Goal: Task Accomplishment & Management: Complete application form

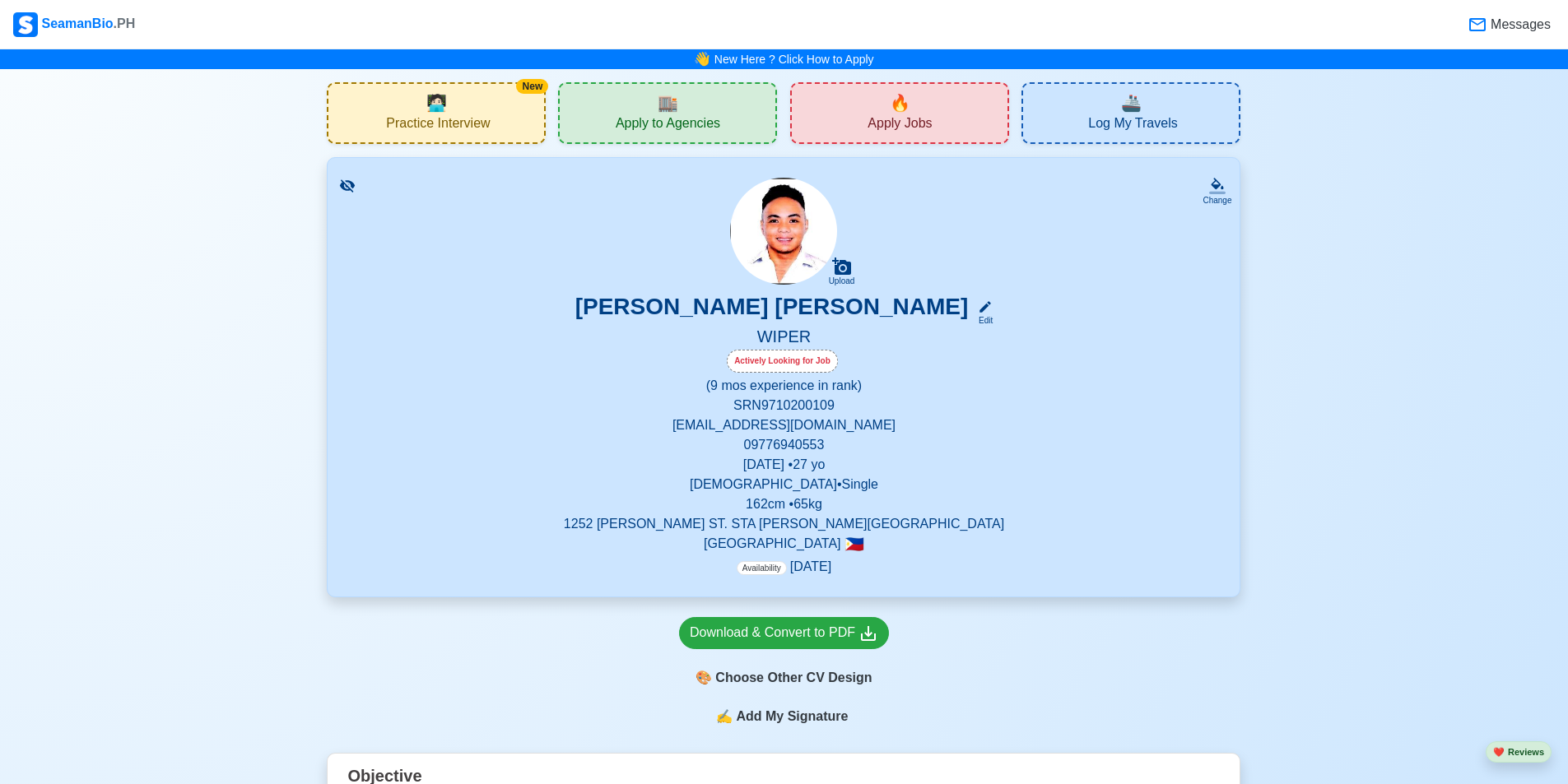
click at [753, 100] on div "🏬 Apply to Agencies" at bounding box center [668, 114] width 219 height 62
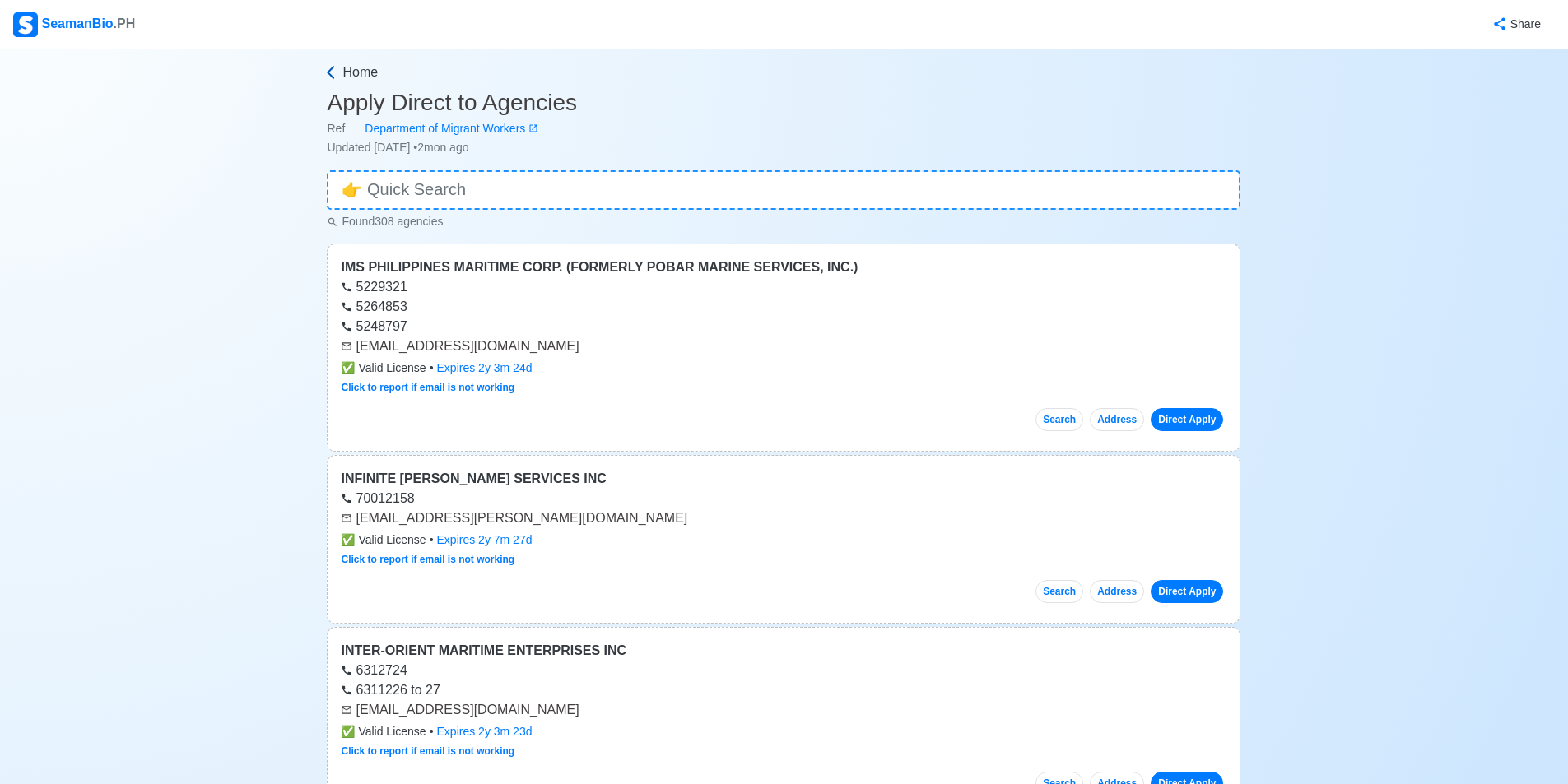
click at [355, 68] on span "Home" at bounding box center [360, 72] width 35 height 19
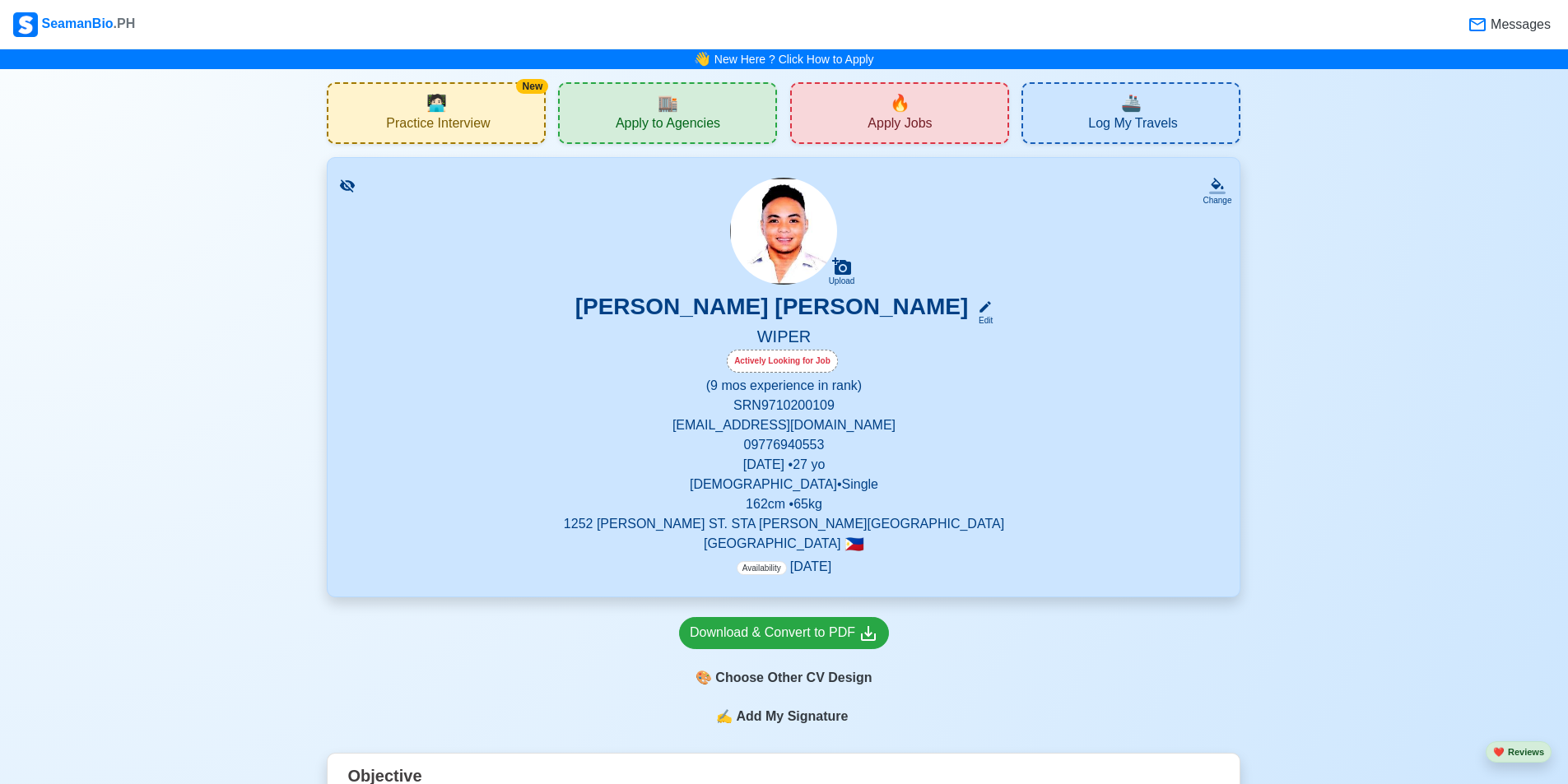
click at [953, 125] on div "🔥 Apply Jobs" at bounding box center [899, 114] width 219 height 62
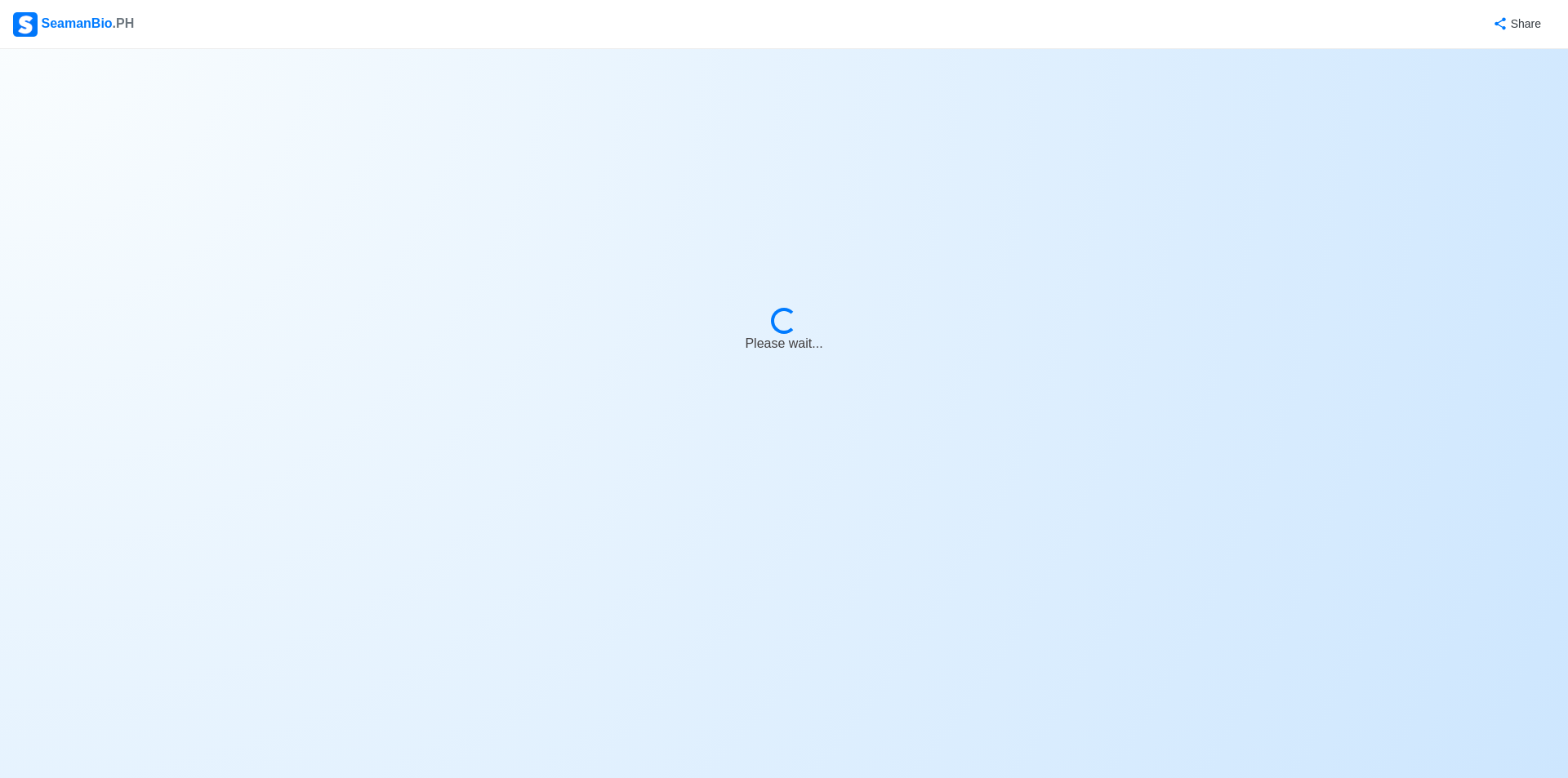
select select "Wiper"
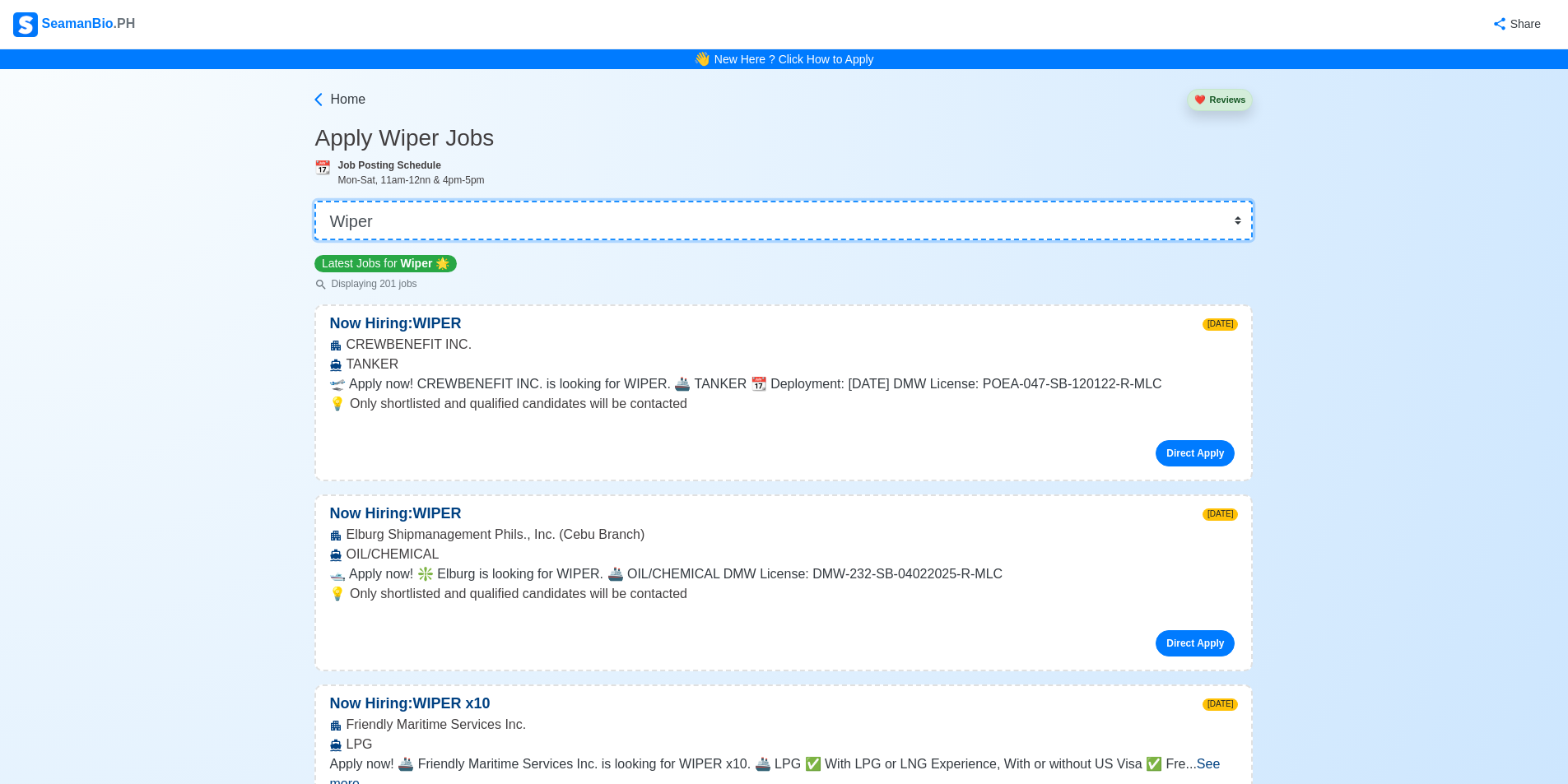
click at [528, 221] on select "👉 Select Rank or Position Master Chief Officer 2nd Officer 3rd Officer Junior O…" at bounding box center [783, 220] width 938 height 40
click at [529, 221] on select "👉 Select Rank or Position Master Chief Officer 2nd Officer 3rd Officer Junior O…" at bounding box center [783, 220] width 938 height 40
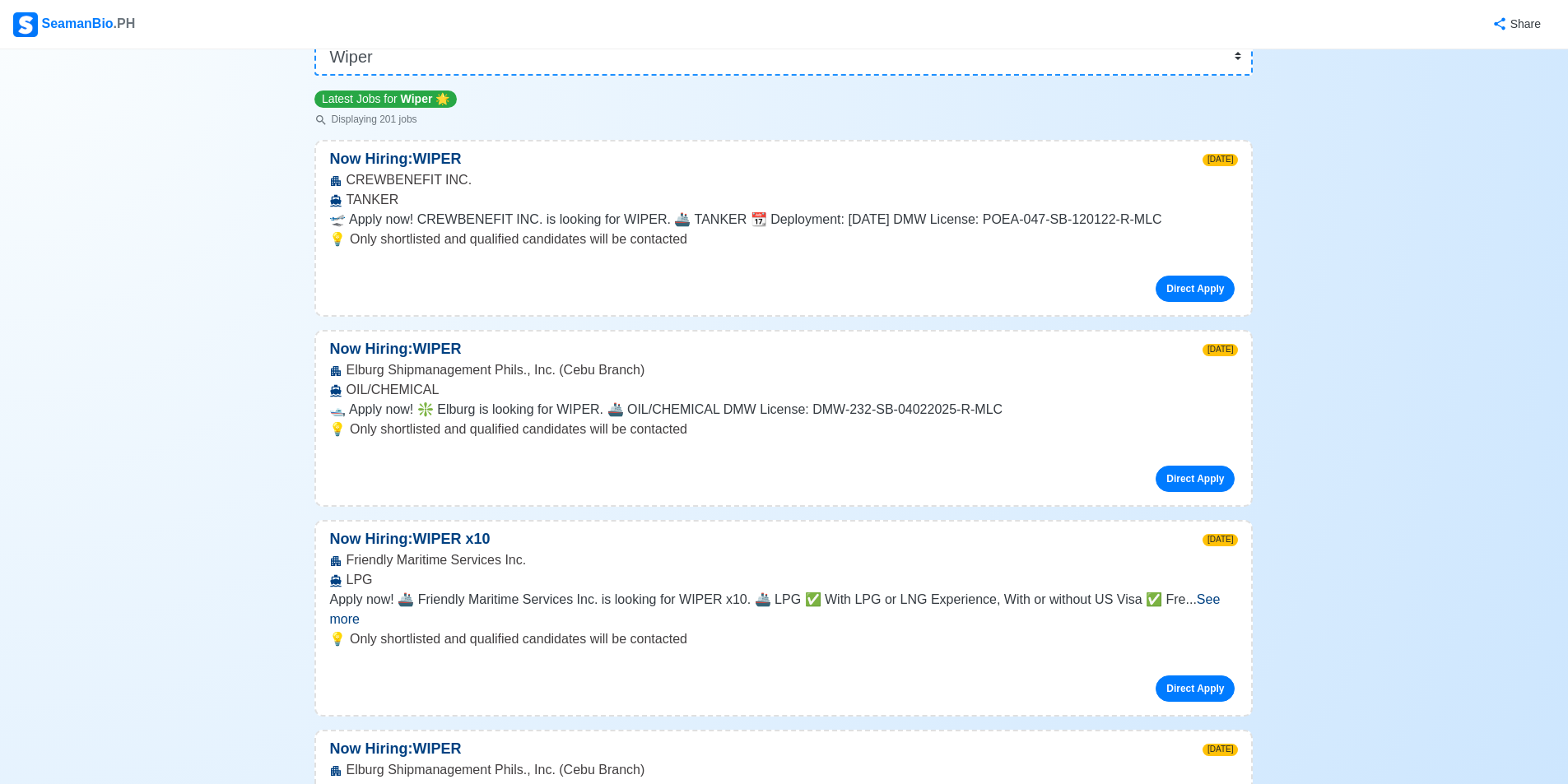
scroll to position [246, 0]
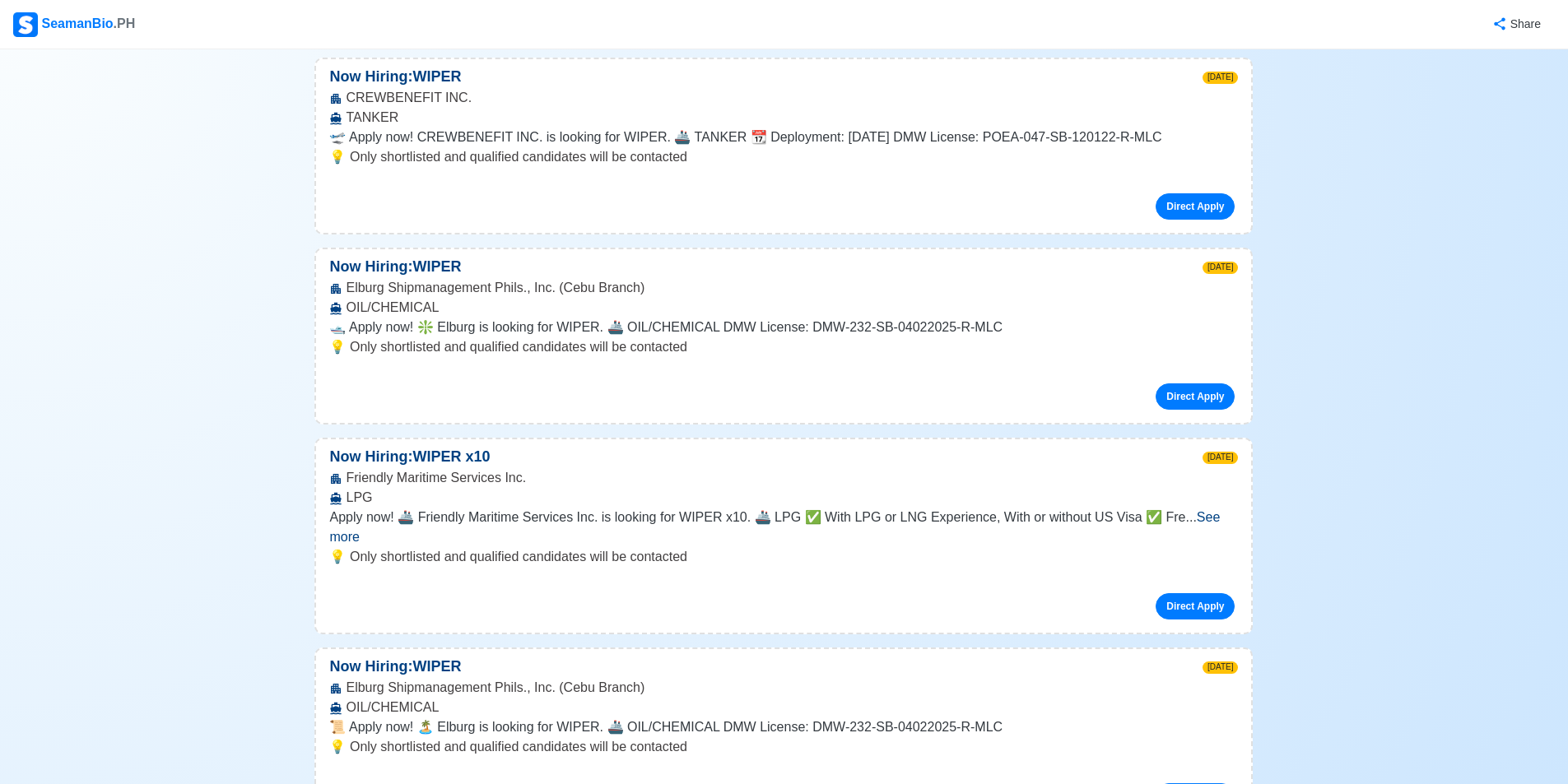
click at [1198, 513] on span "See more" at bounding box center [774, 527] width 891 height 34
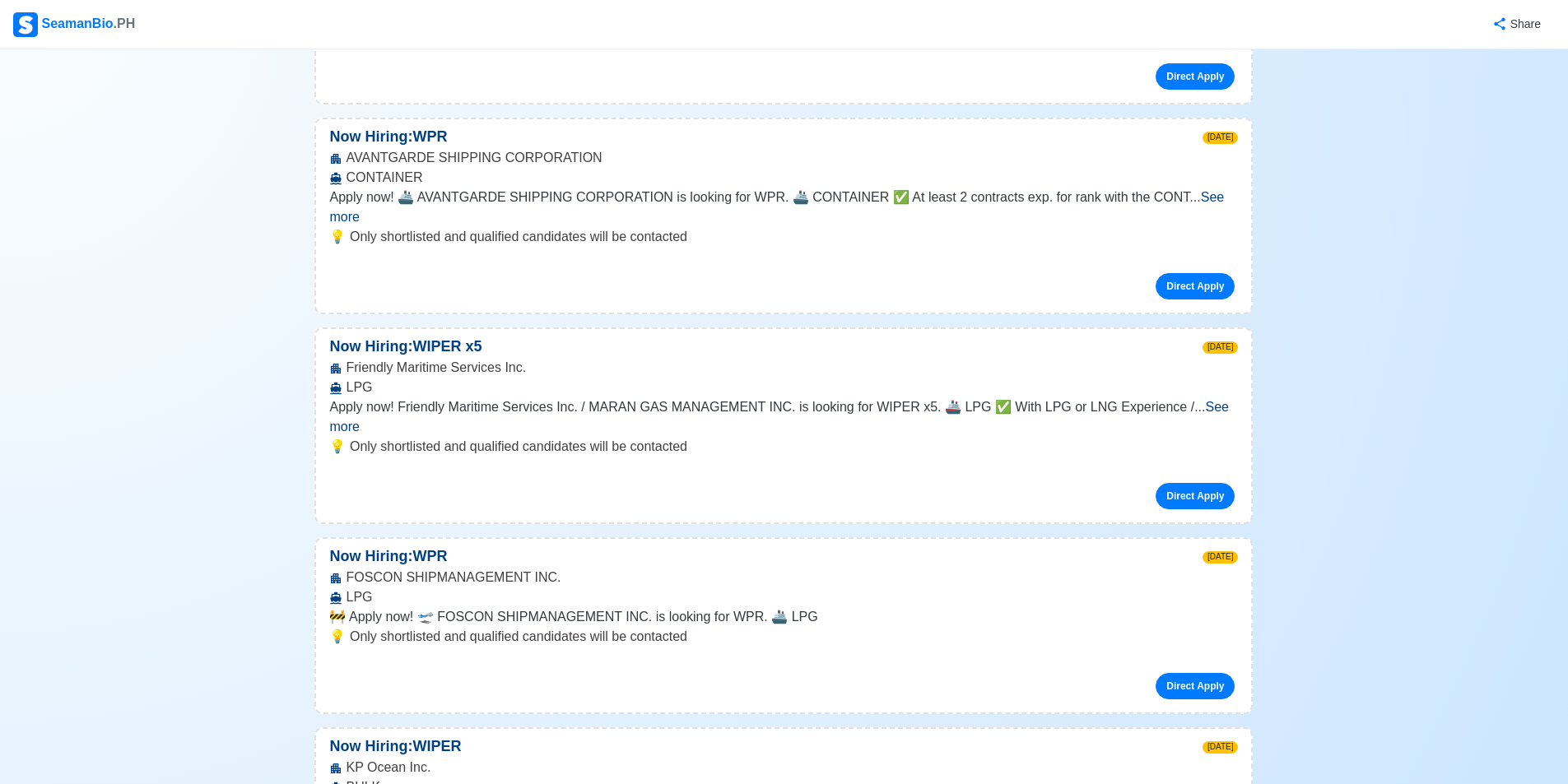
scroll to position [1317, 0]
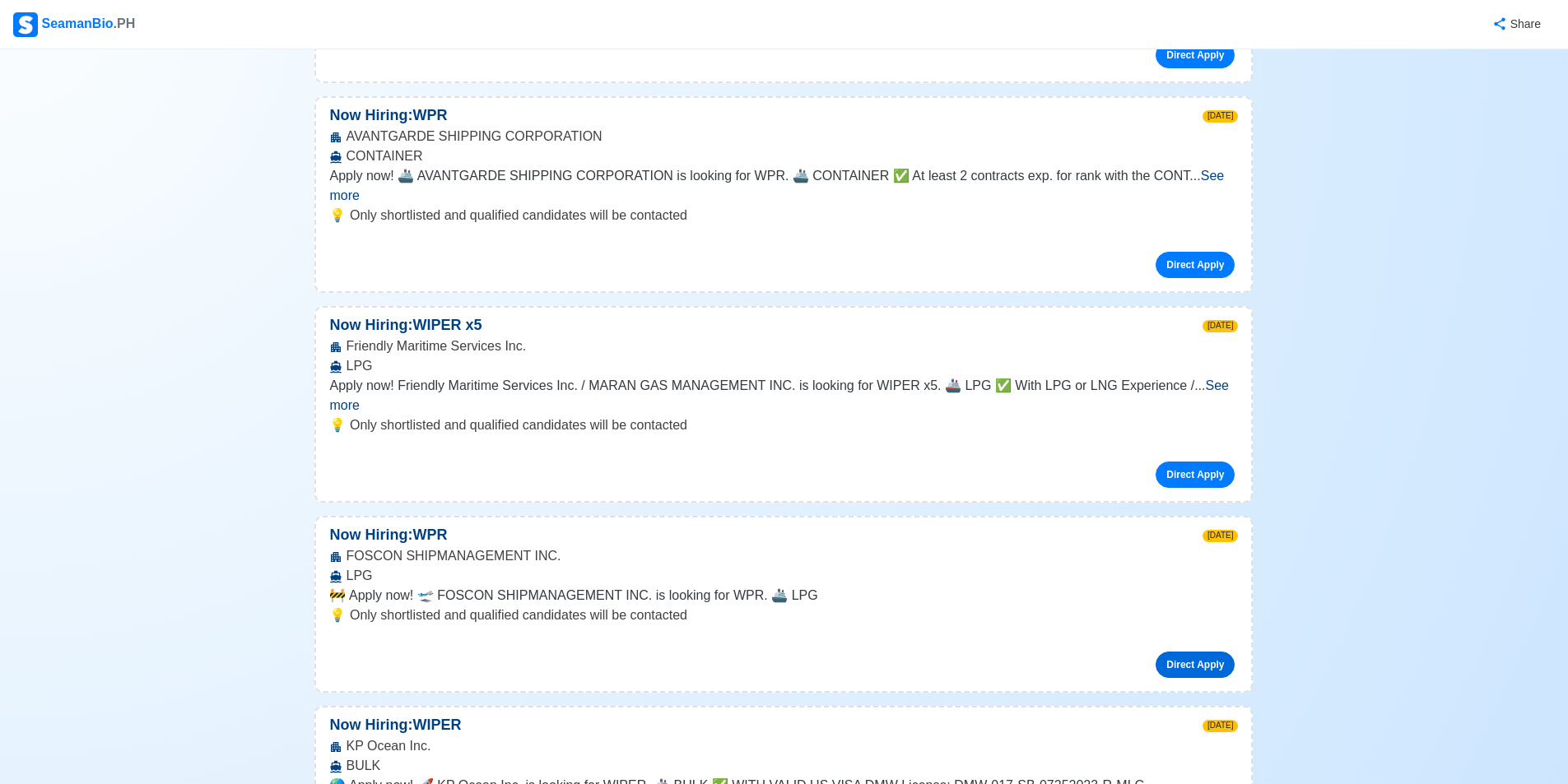
click at [1182, 652] on link "Direct Apply" at bounding box center [1194, 665] width 79 height 26
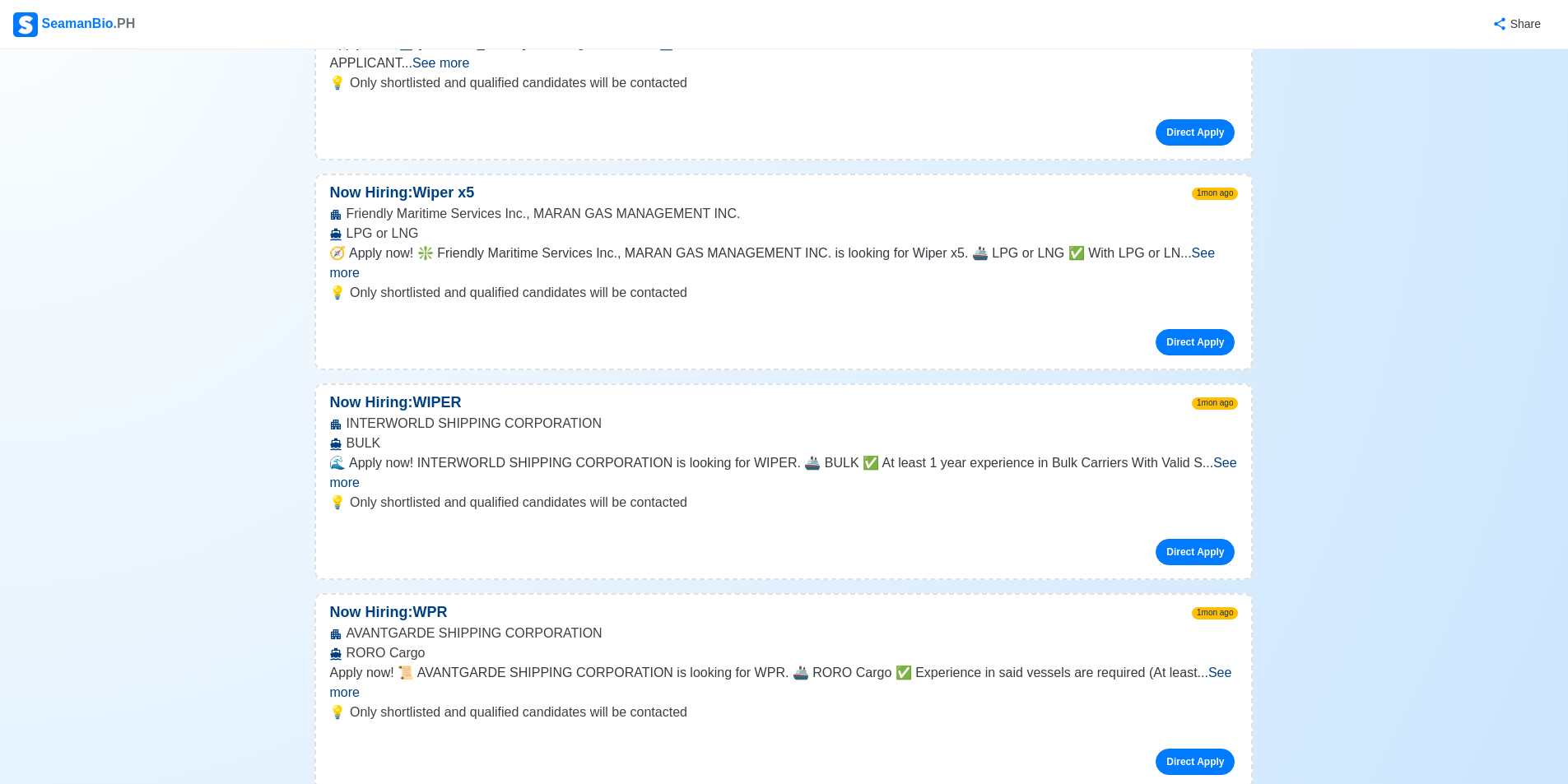
scroll to position [3704, 0]
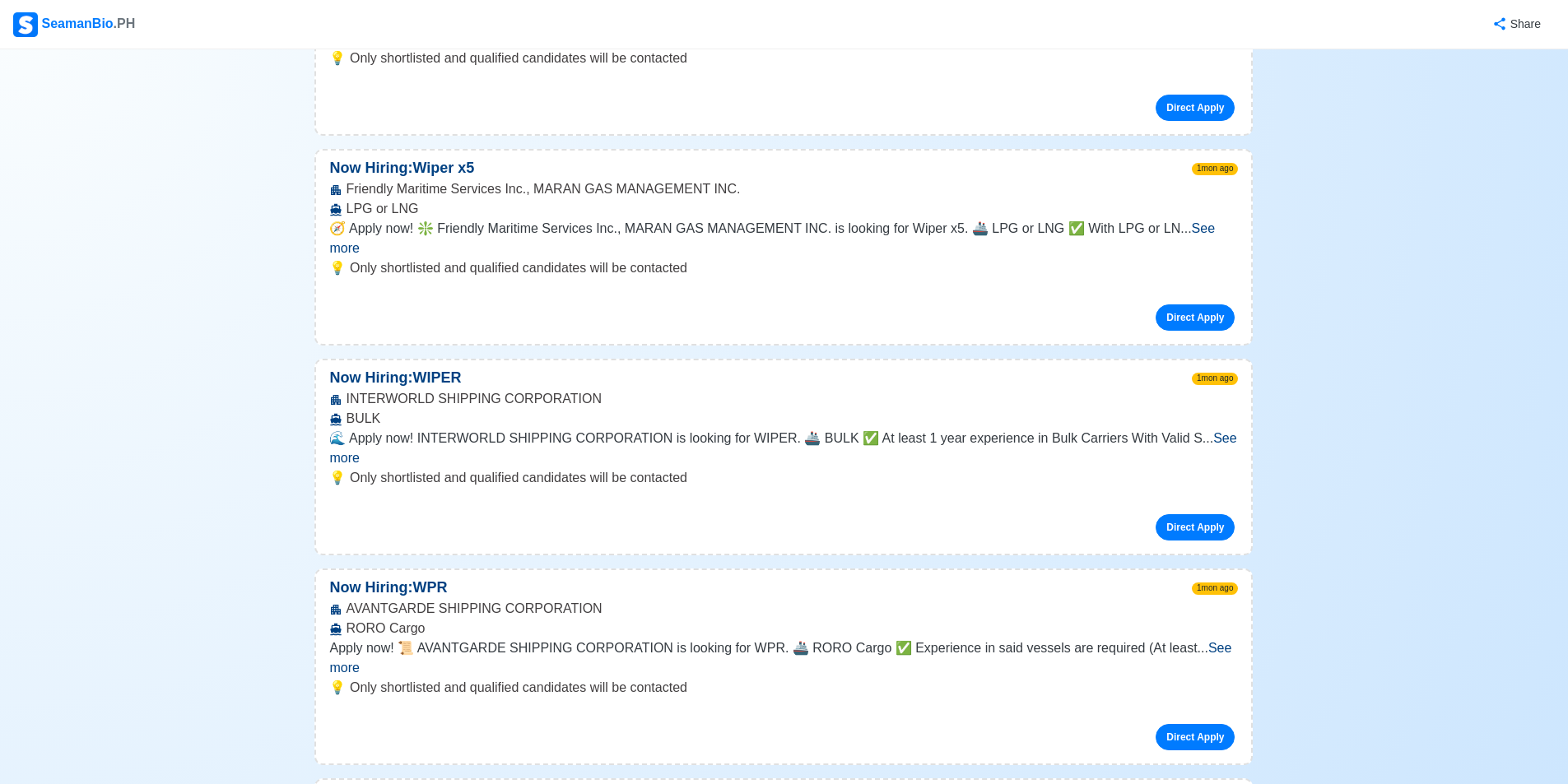
click at [1205, 641] on span "See more" at bounding box center [780, 658] width 902 height 34
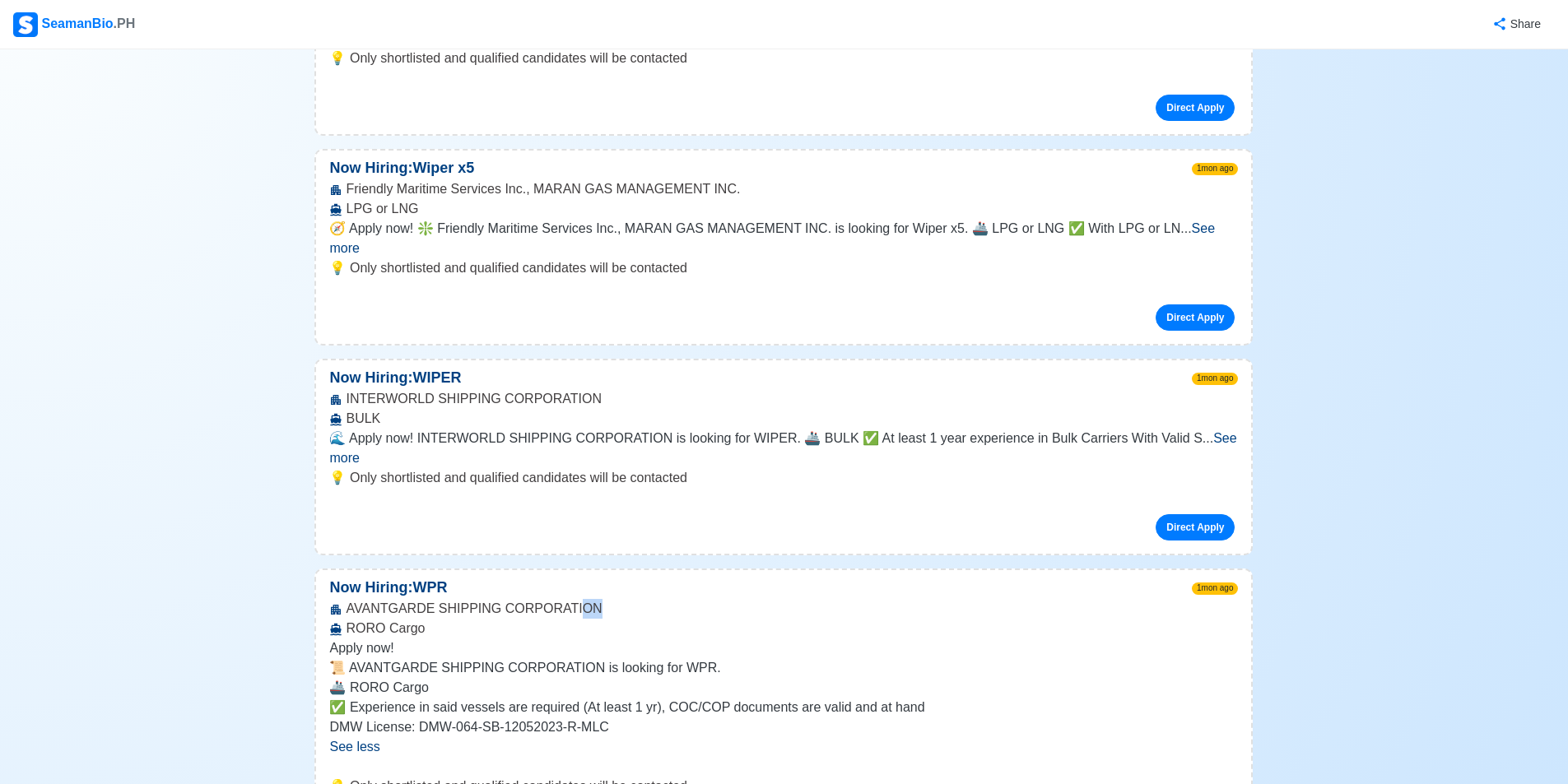
drag, startPoint x: 579, startPoint y: 412, endPoint x: 563, endPoint y: 413, distance: 16.0
click at [563, 600] on div "AVANTGARDE SHIPPING CORPORATION RORO Cargo" at bounding box center [784, 619] width 935 height 40
click at [603, 600] on div "AVANTGARDE SHIPPING CORPORATION RORO Cargo" at bounding box center [784, 619] width 935 height 40
click at [539, 600] on div "AVANTGARDE SHIPPING CORPORATION RORO Cargo" at bounding box center [784, 619] width 935 height 40
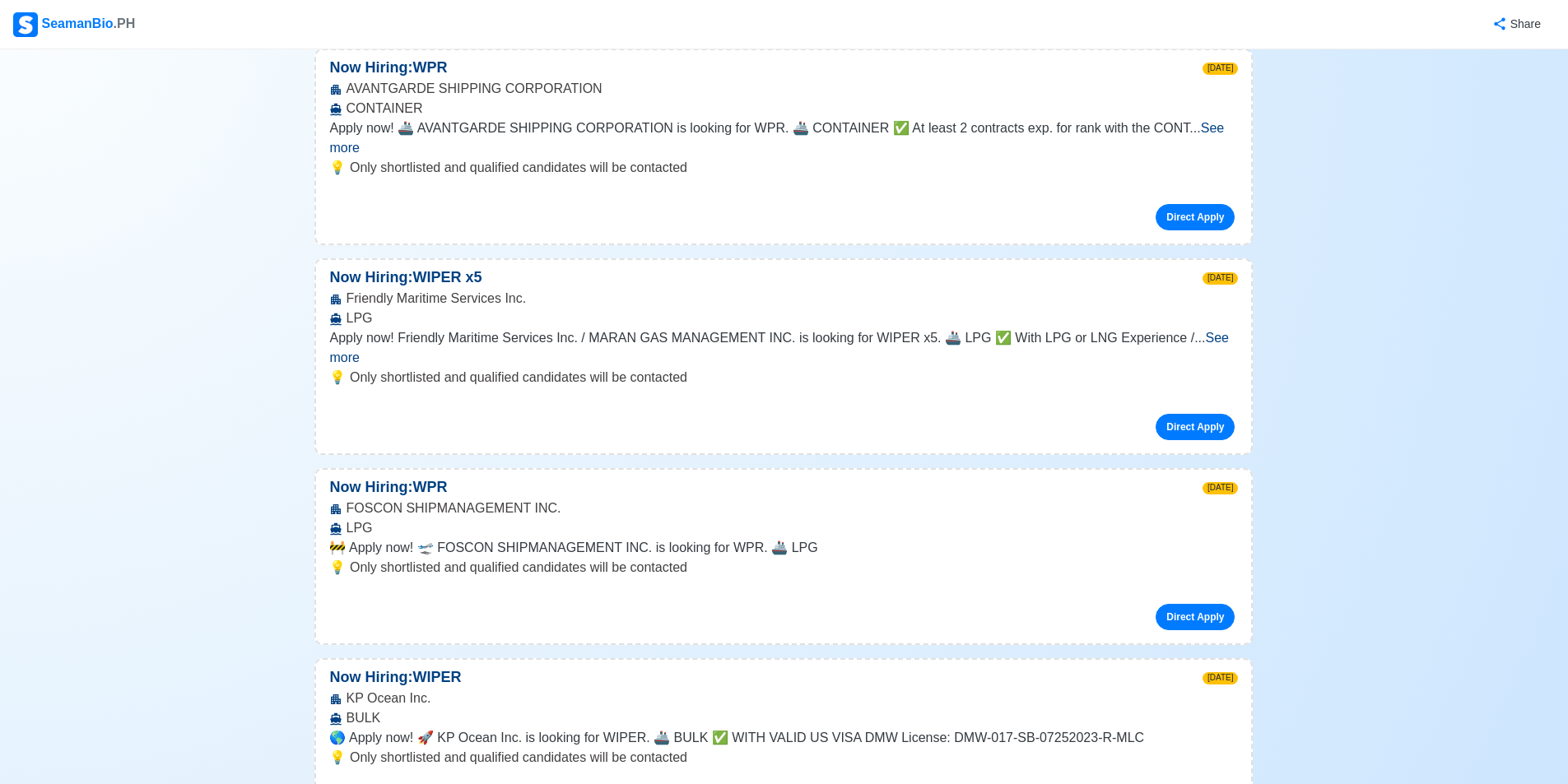
scroll to position [0, 0]
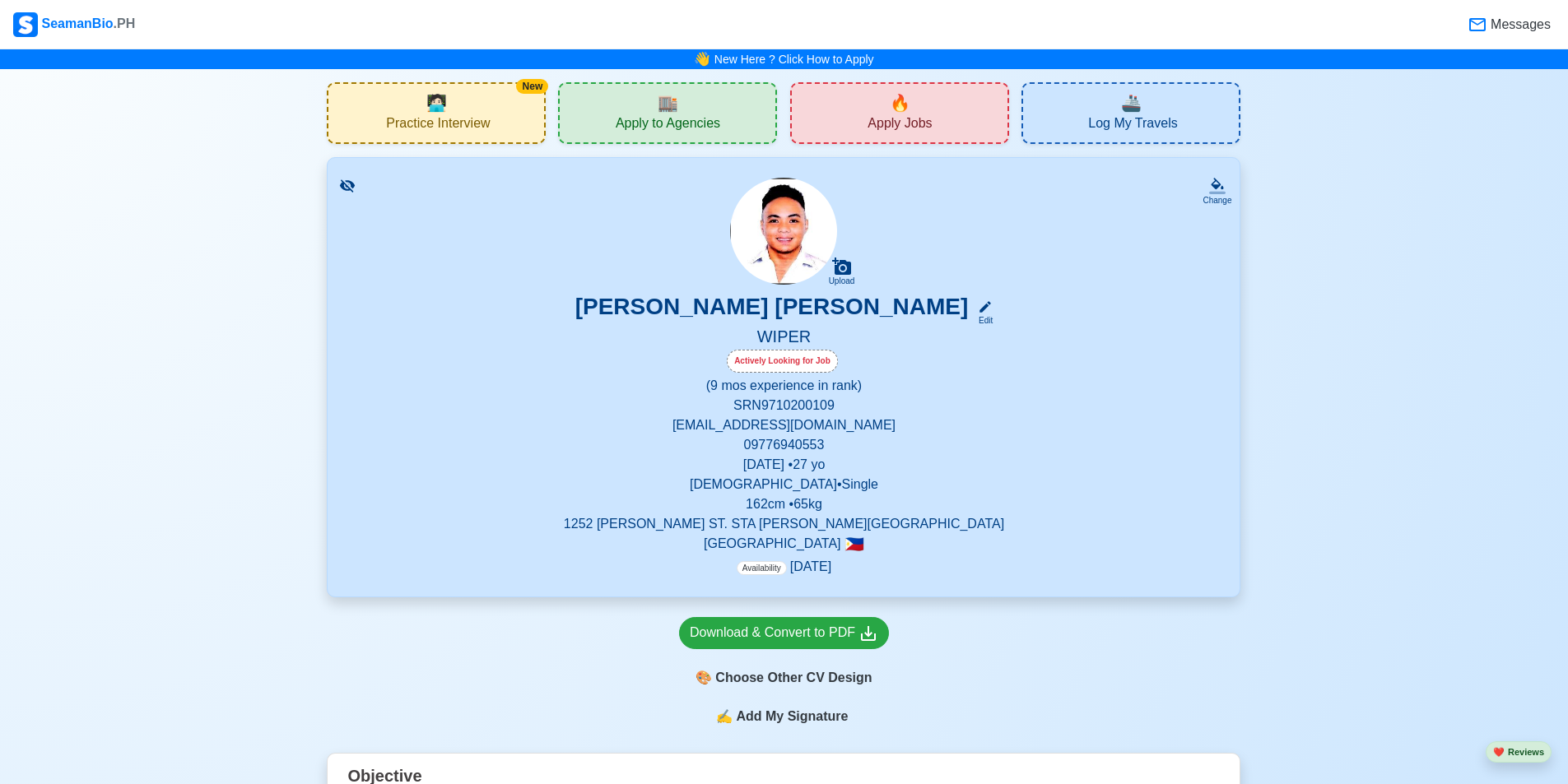
click at [654, 108] on div "🏬 Apply to Agencies" at bounding box center [668, 114] width 219 height 62
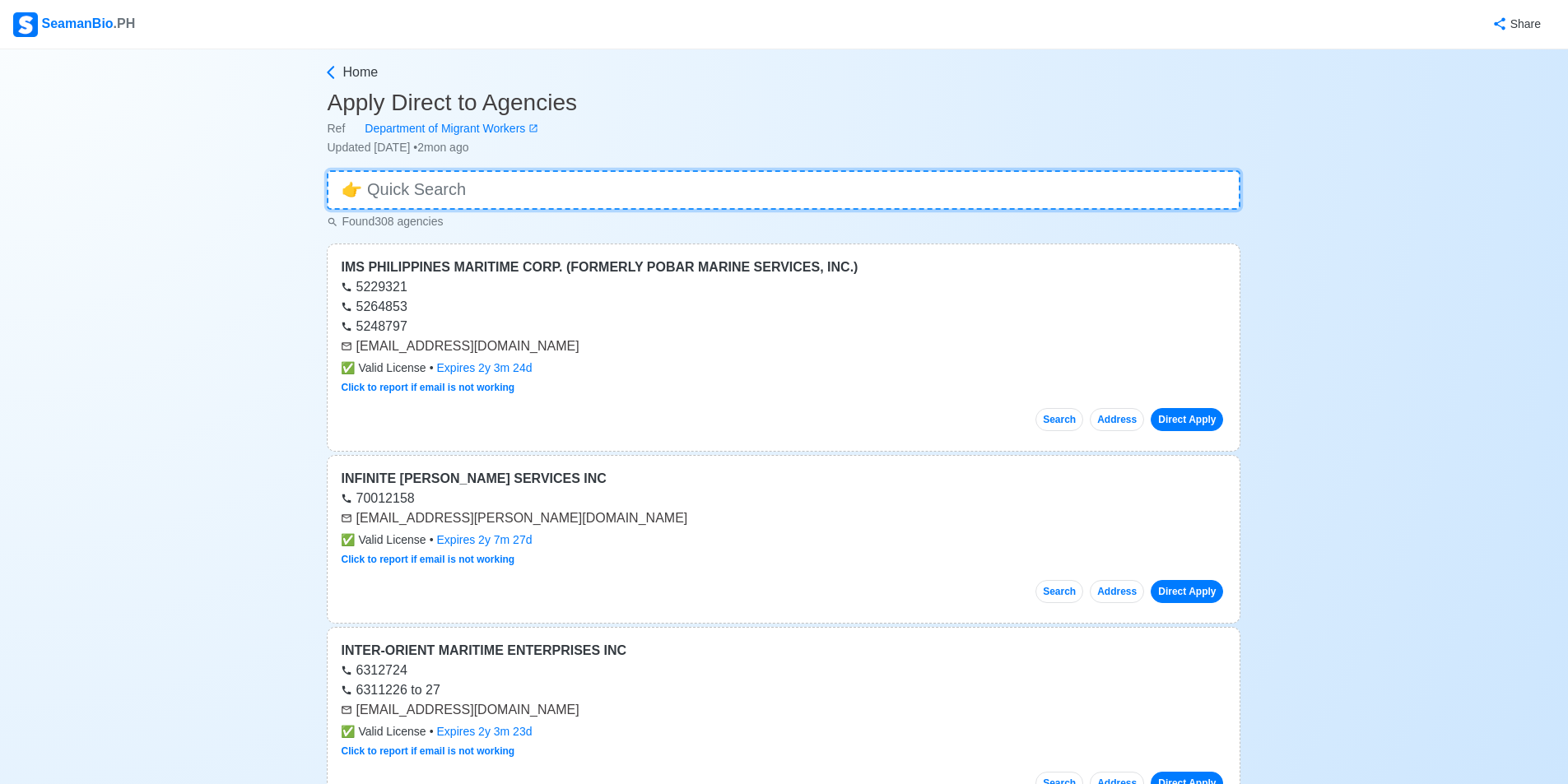
click at [455, 179] on input at bounding box center [784, 190] width 914 height 40
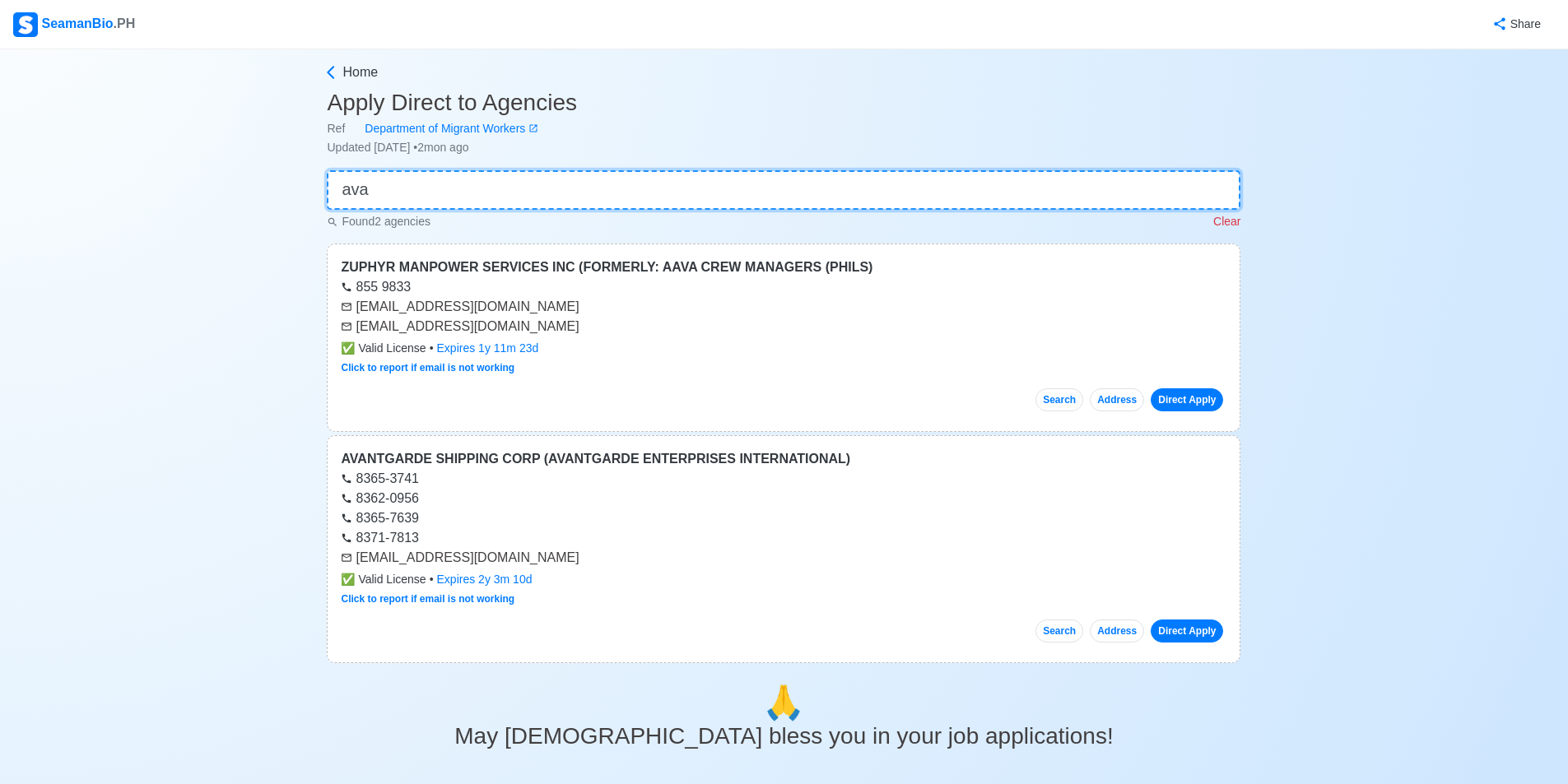
type input "ava"
drag, startPoint x: 544, startPoint y: 557, endPoint x: 358, endPoint y: 562, distance: 186.1
click at [358, 562] on div "[EMAIL_ADDRESS][DOMAIN_NAME]" at bounding box center [783, 558] width 886 height 19
copy div "[EMAIL_ADDRESS][DOMAIN_NAME]"
